Goal: Navigation & Orientation: Understand site structure

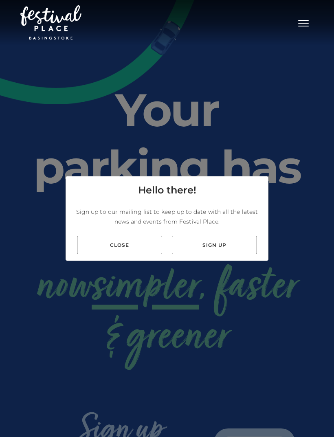
click at [152, 252] on link "Close" at bounding box center [119, 245] width 85 height 18
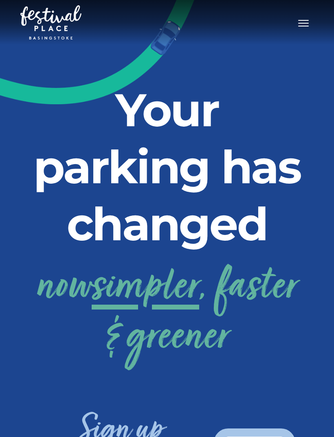
click at [308, 17] on button "Toggle navigation" at bounding box center [303, 22] width 20 height 12
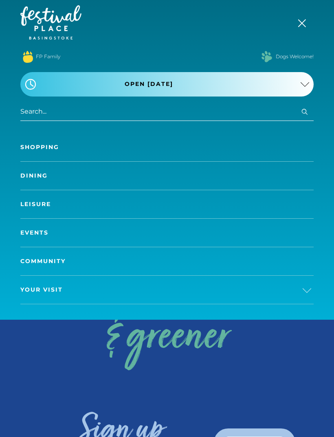
click at [32, 146] on link "Shopping" at bounding box center [166, 147] width 293 height 28
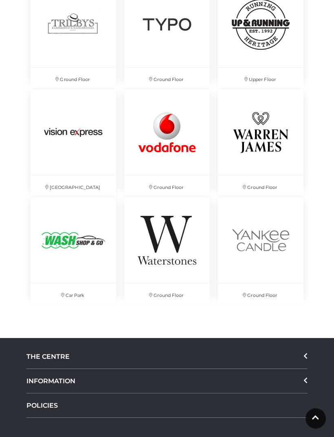
scroll to position [4347, 0]
click at [55, 238] on img at bounding box center [74, 241] width 86 height 86
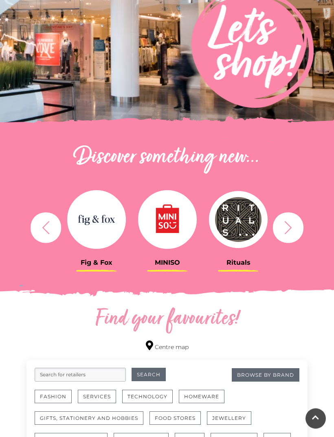
scroll to position [168, 0]
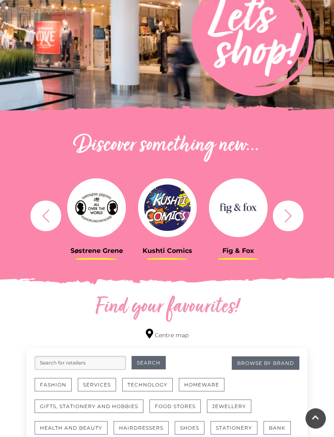
click at [295, 220] on icon "button" at bounding box center [288, 216] width 15 height 15
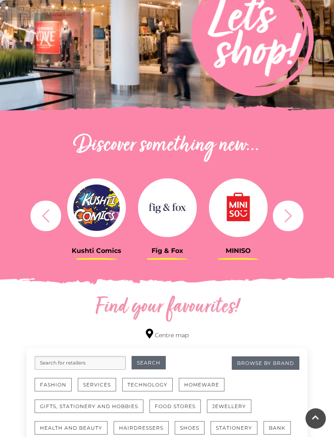
click at [294, 219] on icon "button" at bounding box center [288, 216] width 15 height 15
click at [293, 216] on icon "button" at bounding box center [288, 216] width 15 height 15
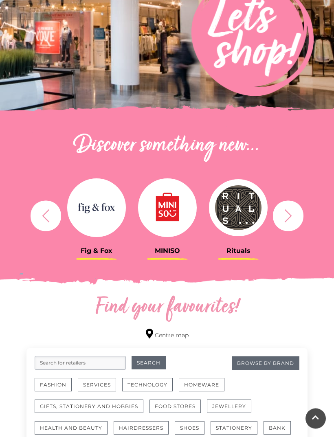
click at [290, 217] on icon "button" at bounding box center [288, 215] width 7 height 13
click at [291, 211] on icon "button" at bounding box center [288, 216] width 15 height 15
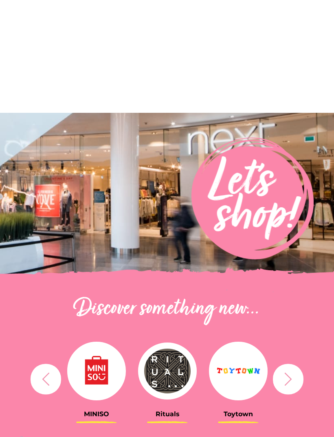
scroll to position [0, 0]
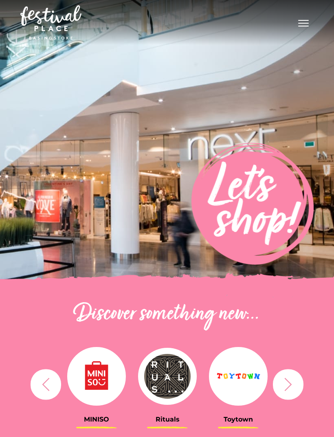
click at [304, 24] on button "Toggle navigation" at bounding box center [303, 22] width 20 height 12
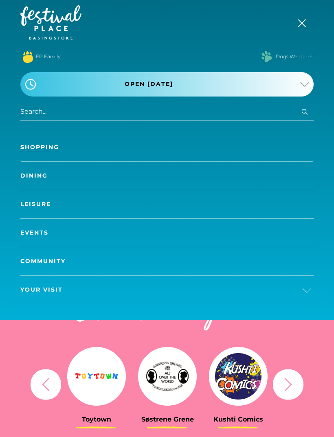
click at [36, 169] on link "Dining" at bounding box center [166, 176] width 293 height 28
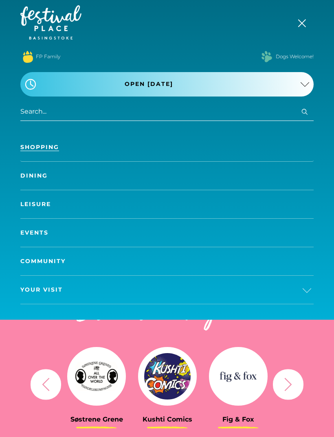
click at [39, 176] on link "Dining" at bounding box center [166, 176] width 293 height 28
click at [39, 177] on link "Dining" at bounding box center [166, 176] width 293 height 28
click at [37, 176] on link "Dining" at bounding box center [166, 176] width 293 height 28
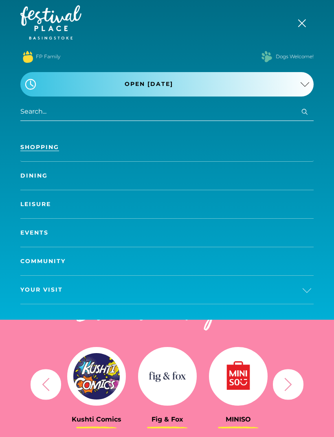
click at [42, 174] on link "Dining" at bounding box center [166, 176] width 293 height 28
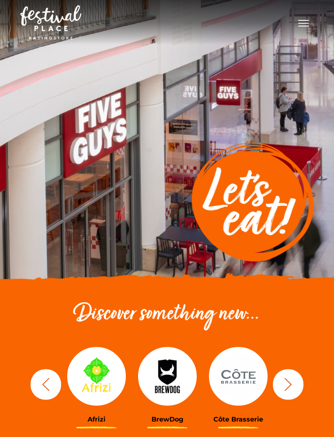
click at [306, 24] on button "Toggle navigation" at bounding box center [303, 22] width 20 height 12
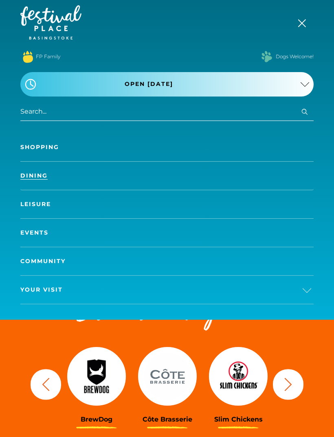
click at [46, 199] on link "Leisure" at bounding box center [166, 204] width 293 height 28
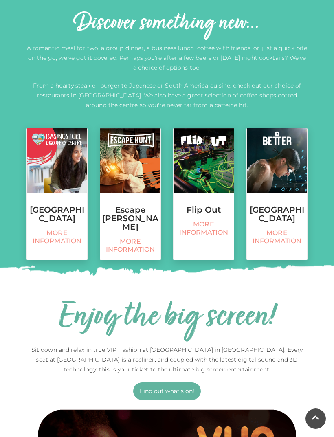
scroll to position [283, 0]
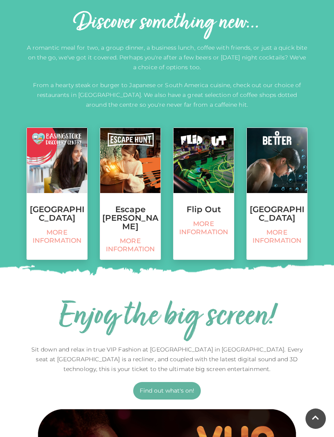
click at [277, 162] on img at bounding box center [277, 160] width 60 height 65
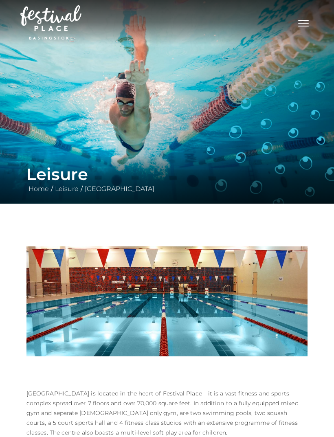
click at [305, 23] on span "Toggle navigation" at bounding box center [303, 23] width 11 height 1
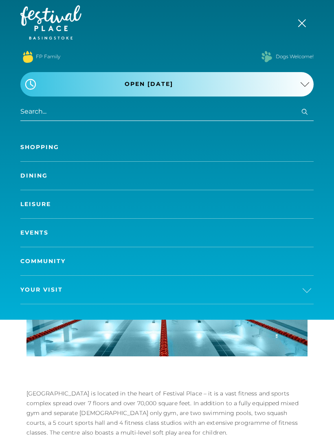
click at [37, 235] on link "Events" at bounding box center [166, 233] width 293 height 28
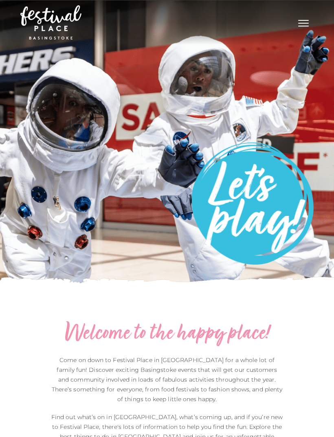
click at [295, 27] on button "Toggle navigation" at bounding box center [303, 22] width 20 height 12
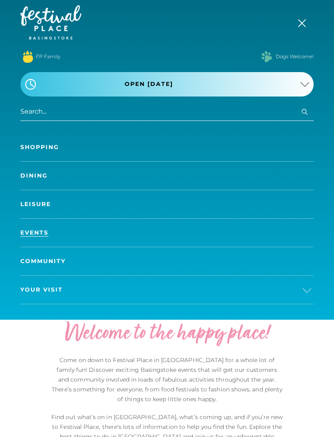
click at [42, 266] on link "Community" at bounding box center [166, 261] width 293 height 28
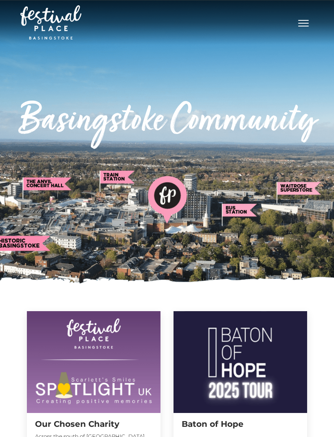
click at [300, 23] on span "Toggle navigation" at bounding box center [303, 23] width 11 height 1
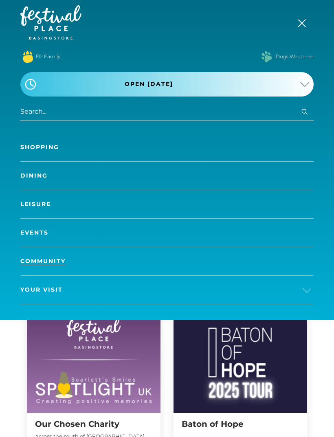
click at [31, 289] on span "Your Visit" at bounding box center [41, 290] width 42 height 9
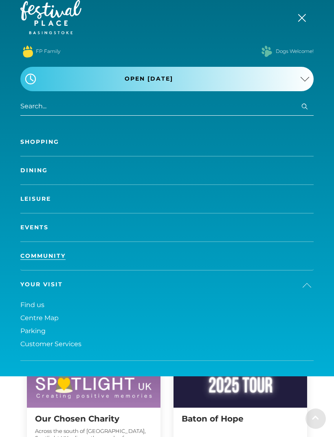
scroll to position [51, 0]
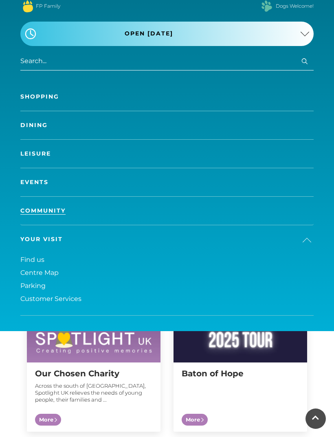
click at [33, 290] on link "Parking" at bounding box center [166, 285] width 293 height 13
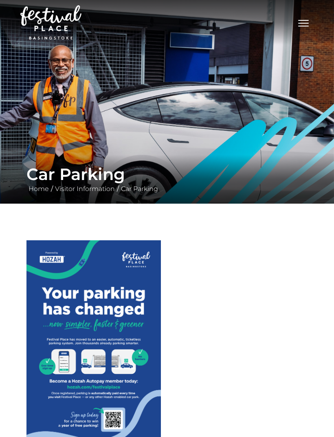
click at [313, 23] on button "Toggle navigation" at bounding box center [303, 22] width 20 height 12
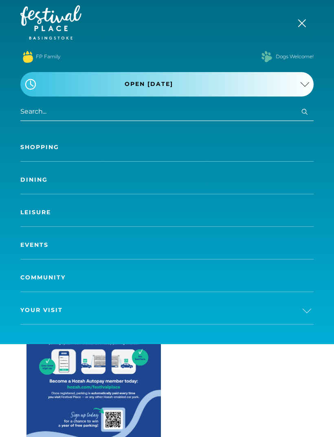
click at [55, 28] on img at bounding box center [50, 22] width 61 height 34
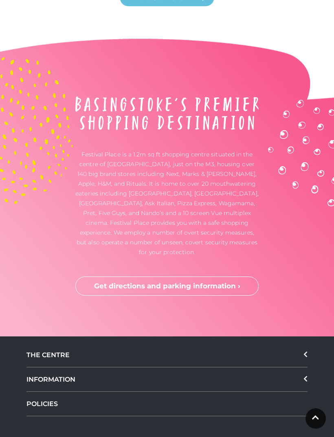
scroll to position [2325, 0]
